Goal: Information Seeking & Learning: Learn about a topic

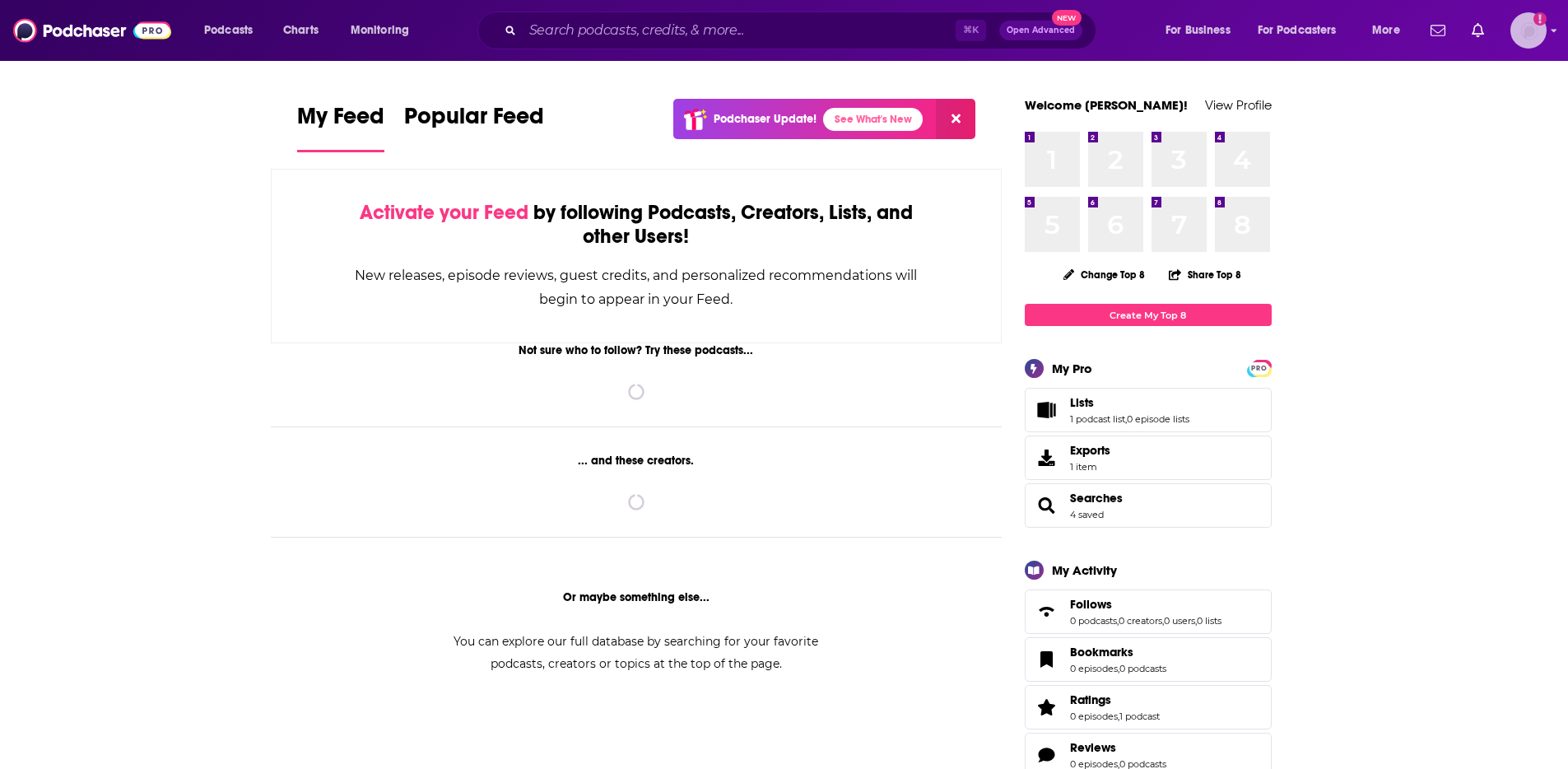
click at [1552, 25] on icon "Show profile menu" at bounding box center [1554, 30] width 6 height 10
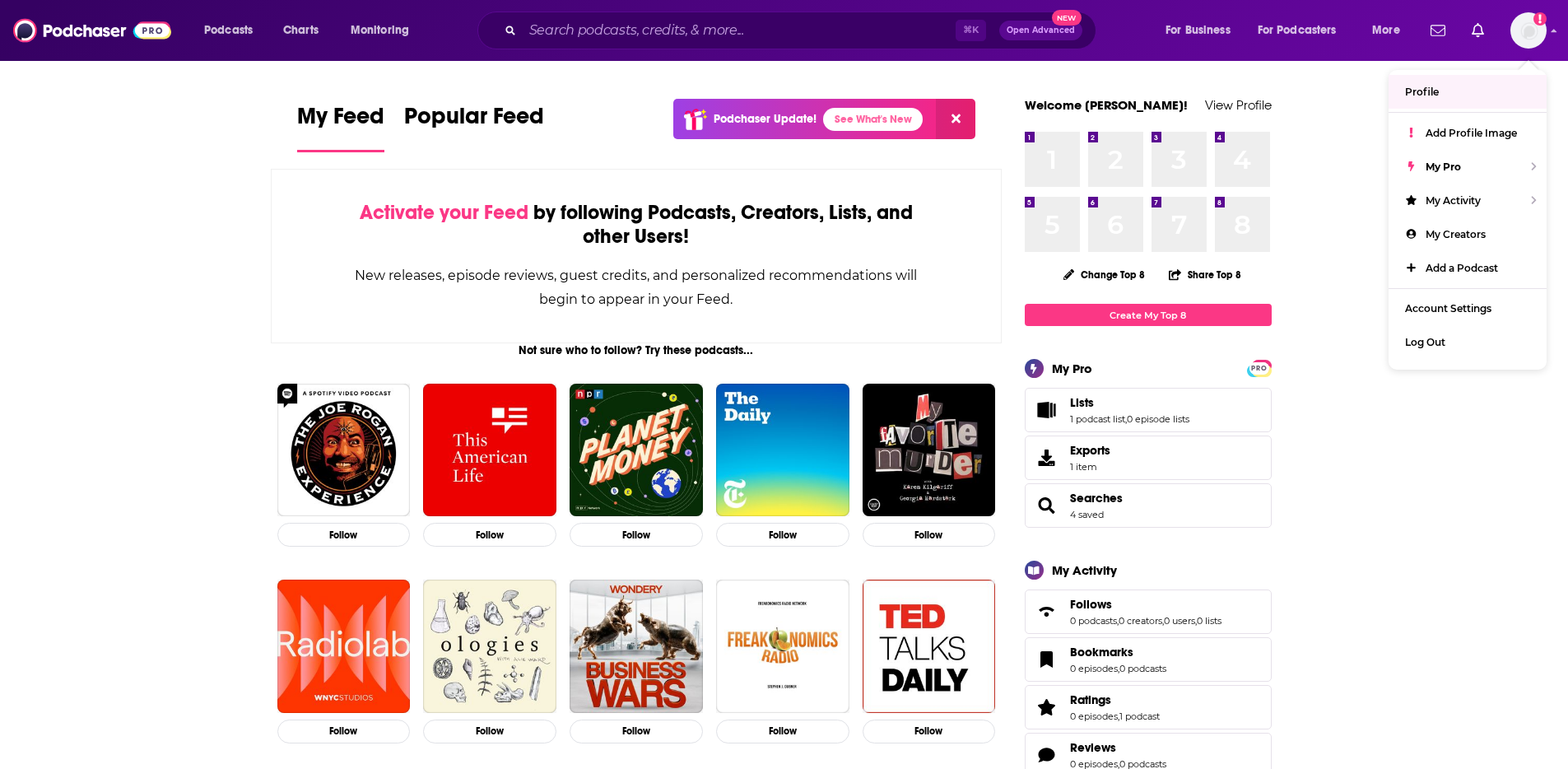
click at [773, 49] on div "Podcasts Charts Monitoring ⌘ K Open Advanced New For Business For Podcasters Mo…" at bounding box center [784, 30] width 1568 height 61
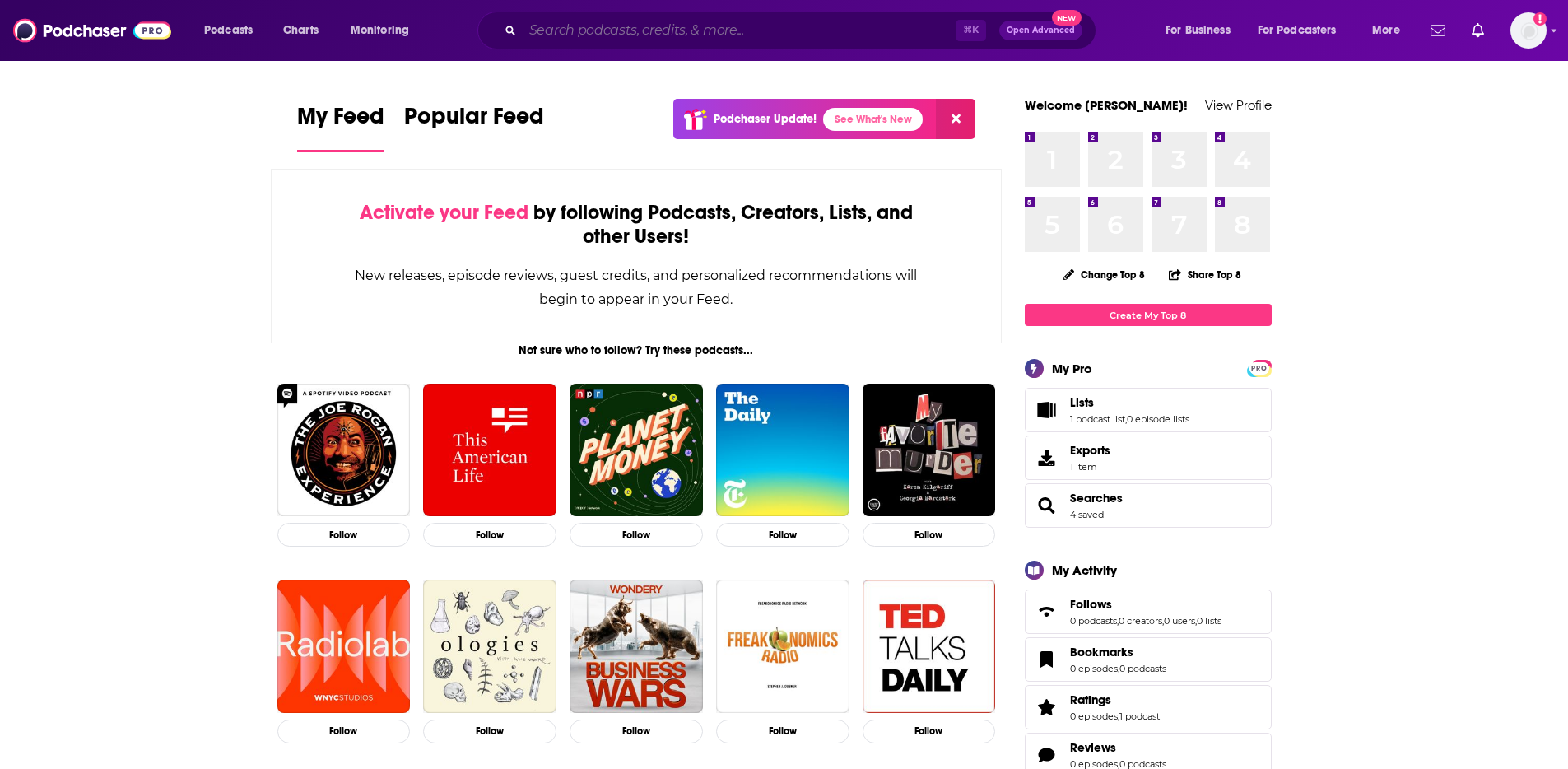
click at [771, 43] on input "Search podcasts, credits, & more..." at bounding box center [738, 30] width 433 height 26
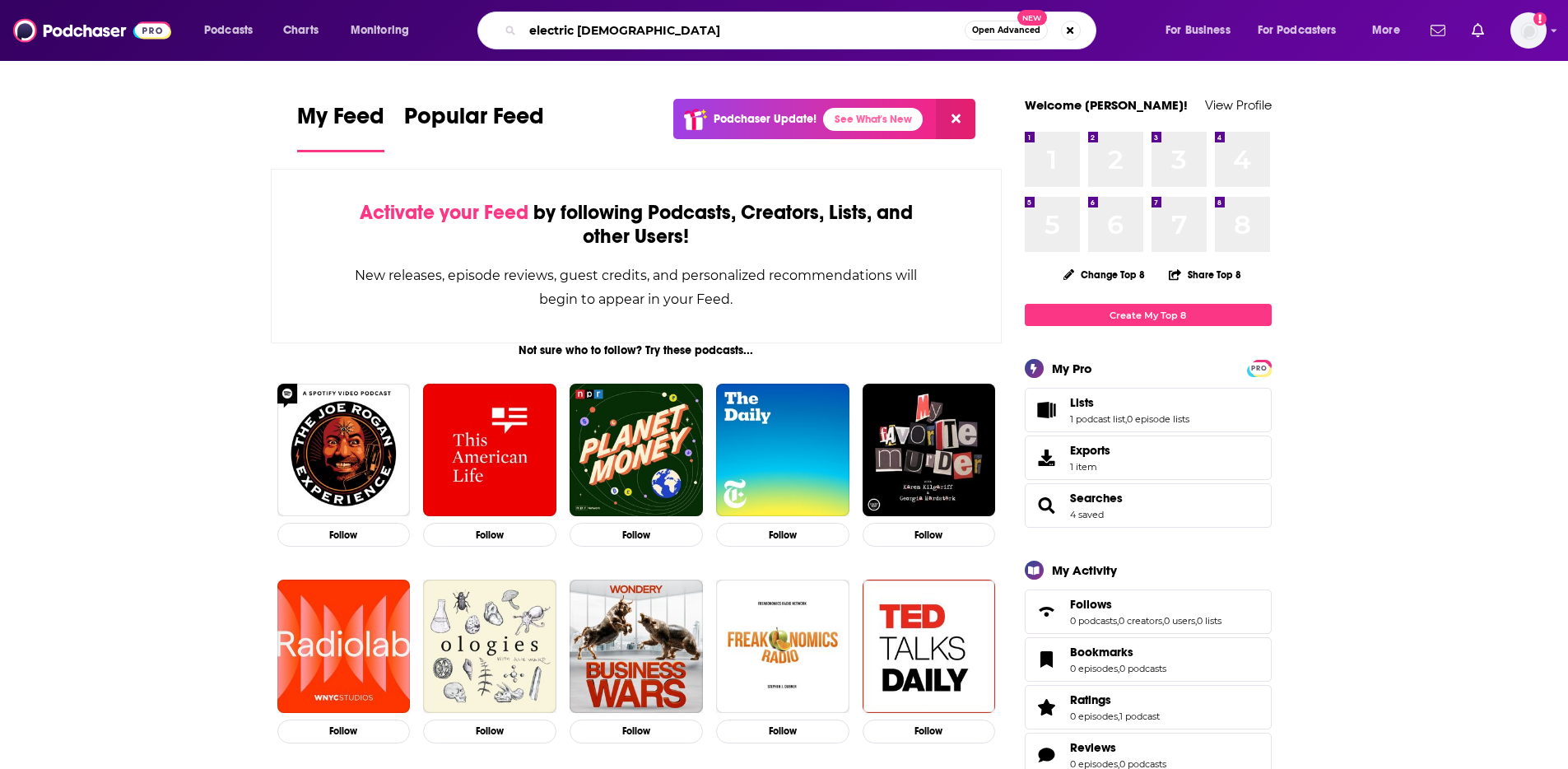
type input "electric [DEMOGRAPHIC_DATA]"
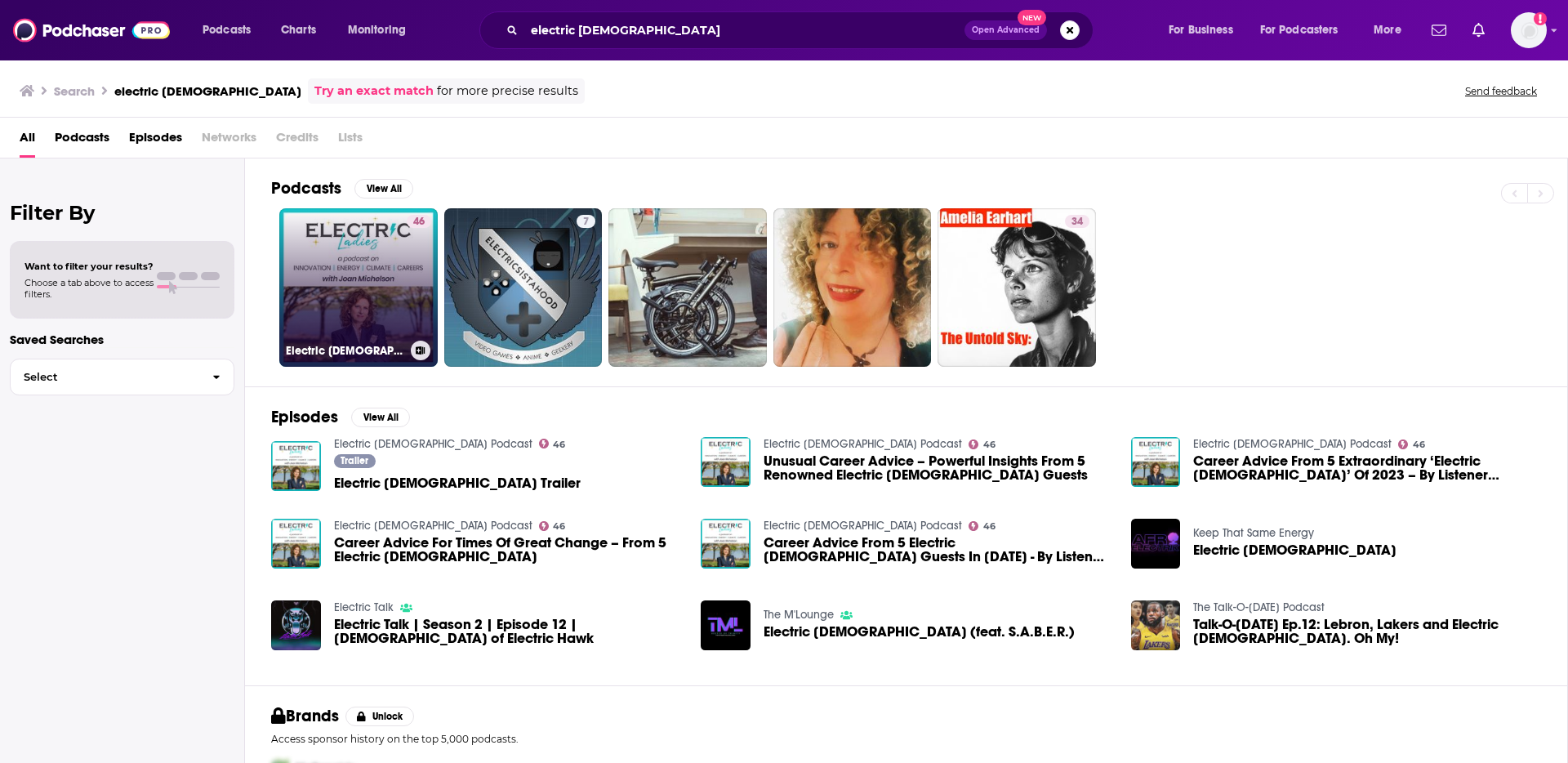
click at [336, 301] on link "46 Electric [DEMOGRAPHIC_DATA] Podcast" at bounding box center [358, 287] width 158 height 158
